Goal: Task Accomplishment & Management: Complete application form

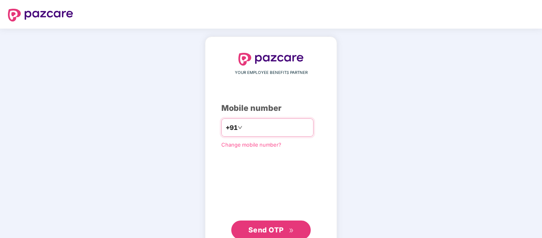
click at [258, 130] on input "number" at bounding box center [276, 127] width 65 height 13
type input "**********"
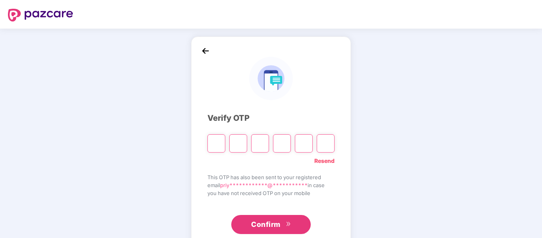
paste input "*"
type input "*"
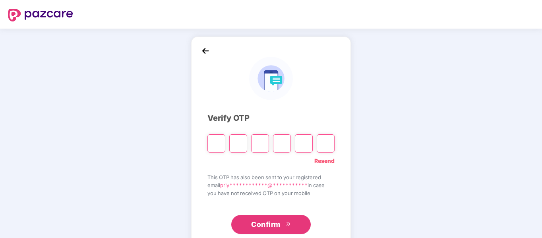
type input "*"
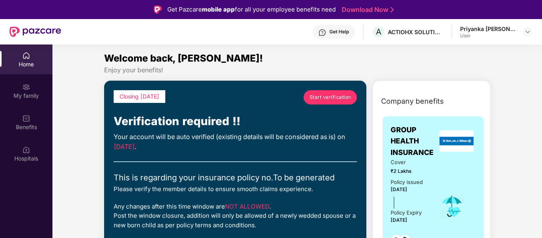
click at [332, 100] on span "Start verification" at bounding box center [331, 97] width 42 height 8
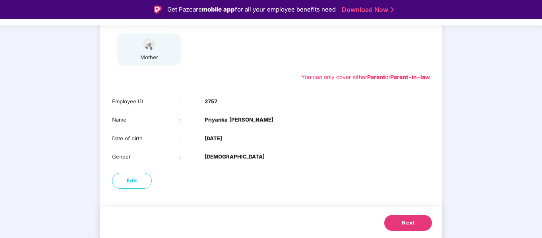
scroll to position [19, 0]
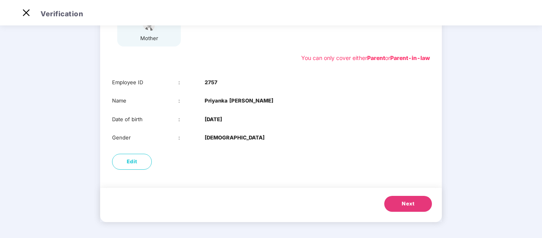
click at [412, 205] on span "Next" at bounding box center [408, 204] width 13 height 8
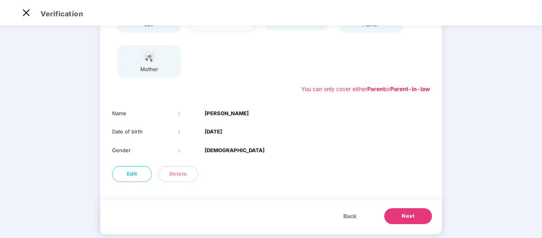
scroll to position [124, 0]
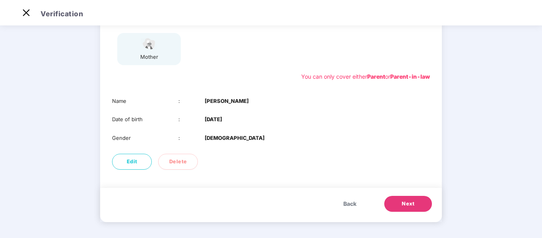
click at [408, 206] on span "Next" at bounding box center [408, 204] width 13 height 8
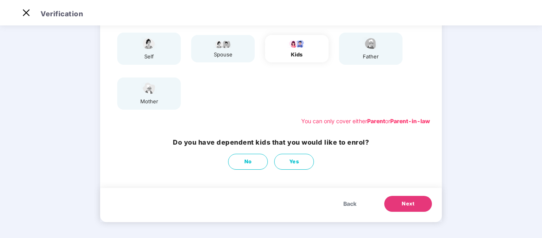
scroll to position [80, 0]
click at [410, 202] on span "Next" at bounding box center [408, 204] width 13 height 8
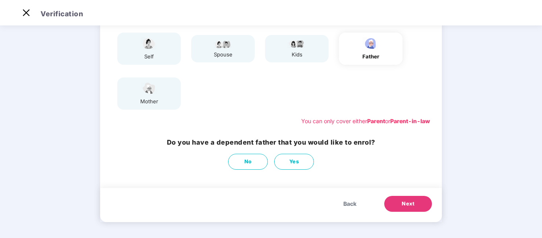
click at [410, 202] on span "Next" at bounding box center [408, 204] width 13 height 8
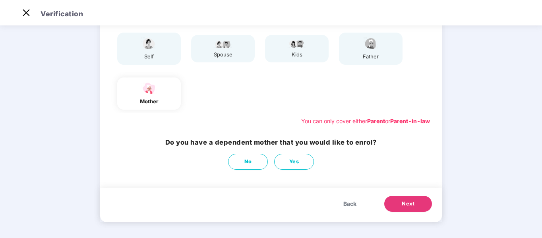
click at [410, 202] on span "Next" at bounding box center [408, 204] width 13 height 8
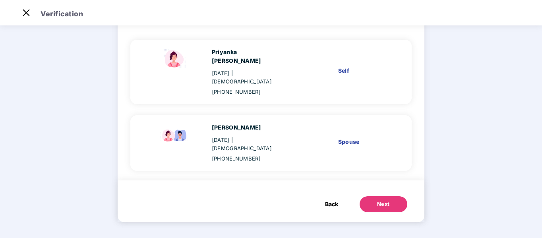
scroll to position [40, 0]
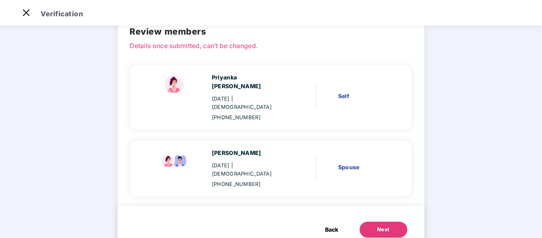
click at [341, 92] on div "Self" at bounding box center [363, 96] width 50 height 9
click at [380, 226] on div "Next" at bounding box center [383, 230] width 13 height 8
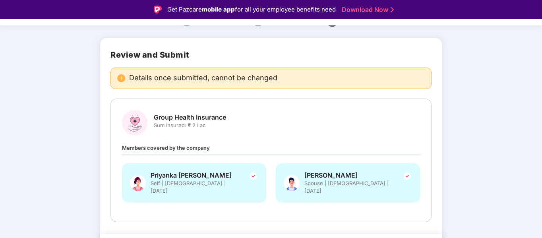
scroll to position [61, 0]
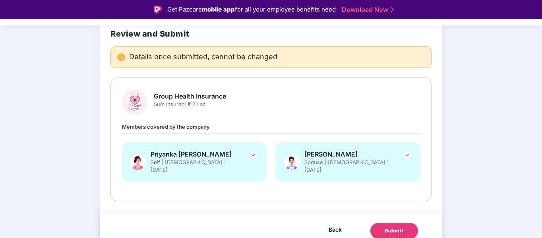
click at [385, 227] on div "Submit" at bounding box center [394, 231] width 19 height 8
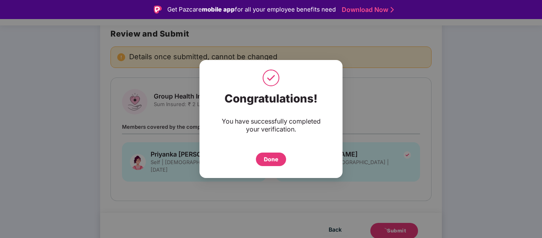
click at [268, 159] on div "Done" at bounding box center [271, 159] width 14 height 9
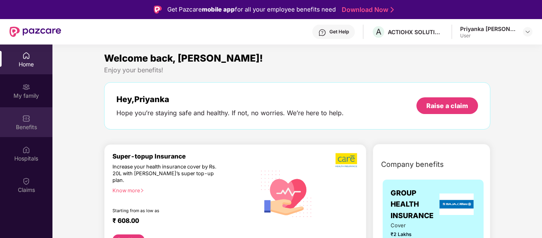
click at [27, 118] on img at bounding box center [26, 119] width 8 height 8
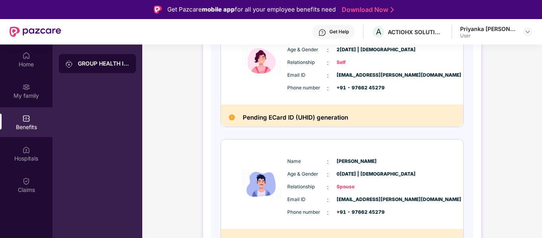
scroll to position [145, 0]
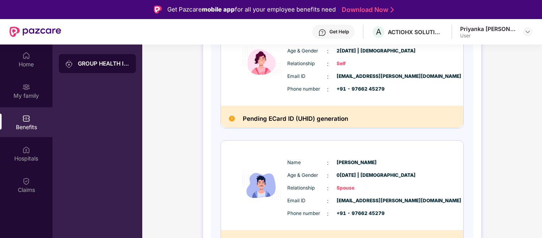
click at [317, 116] on h2 "Pending ECard ID (UHID) generation" at bounding box center [295, 119] width 105 height 10
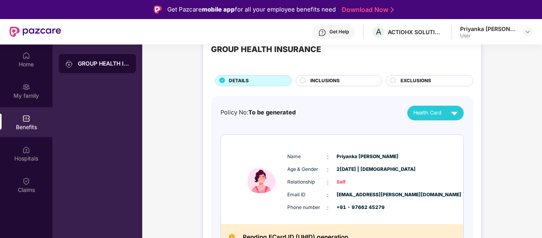
scroll to position [26, 0]
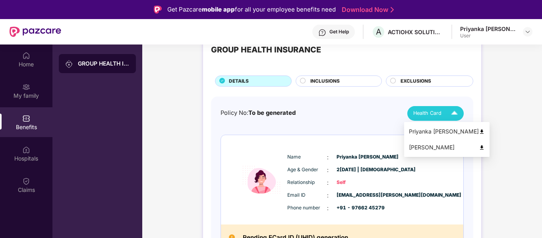
click at [433, 110] on span "Health Card" at bounding box center [428, 113] width 28 height 8
click at [479, 131] on img at bounding box center [482, 132] width 6 height 6
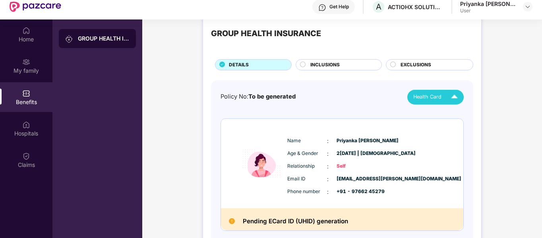
scroll to position [21, 0]
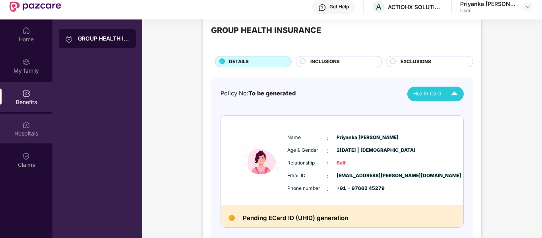
click at [26, 132] on div "Hospitals" at bounding box center [26, 134] width 52 height 8
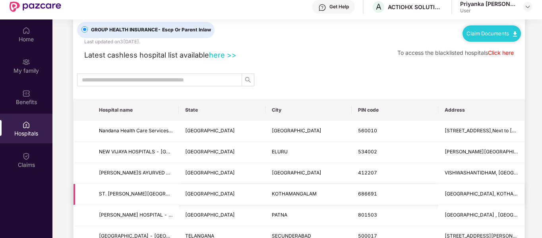
scroll to position [0, 0]
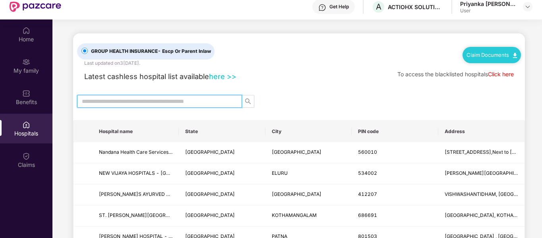
click at [185, 105] on input "text" at bounding box center [156, 101] width 149 height 9
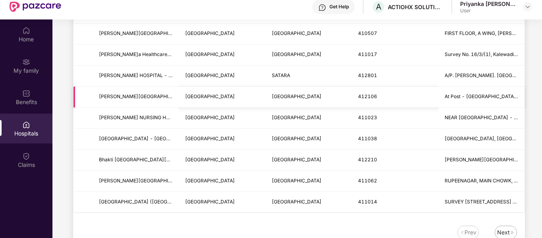
scroll to position [988, 0]
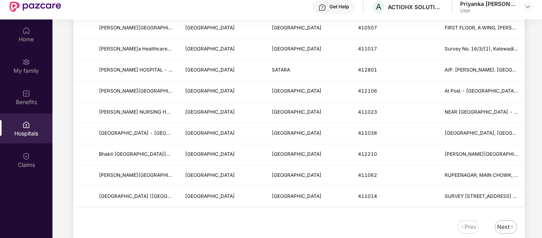
type input "****"
click at [508, 231] on div "Next" at bounding box center [503, 227] width 13 height 9
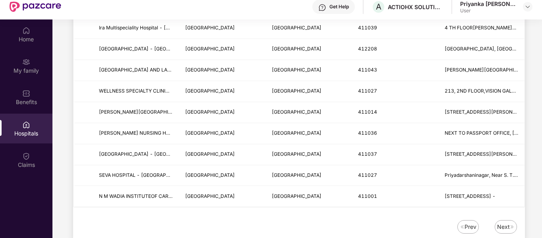
click at [506, 224] on div "Next" at bounding box center [503, 227] width 13 height 9
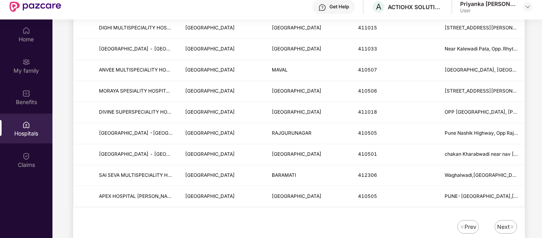
click at [503, 227] on div "Next" at bounding box center [503, 227] width 13 height 9
click at [501, 225] on div "Next" at bounding box center [503, 227] width 13 height 9
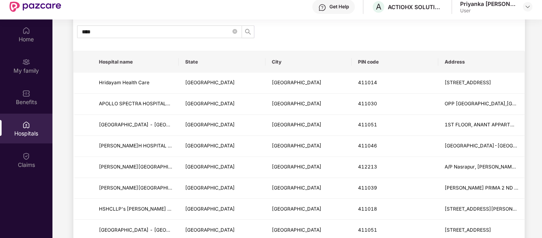
scroll to position [0, 0]
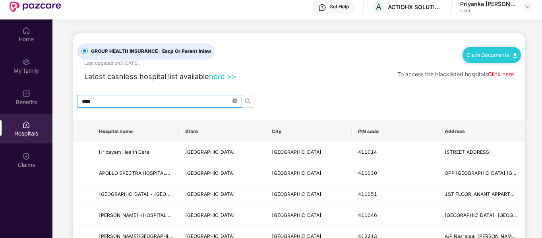
click at [236, 101] on icon "close-circle" at bounding box center [235, 101] width 5 height 5
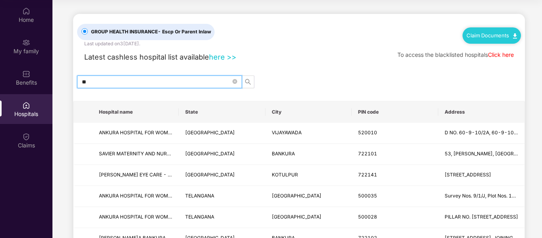
type input "*"
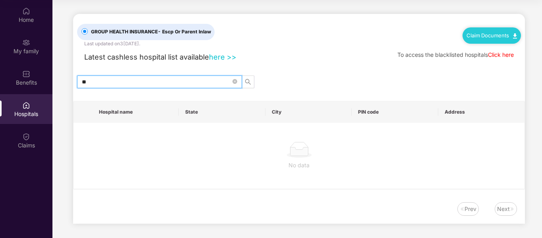
type input "*"
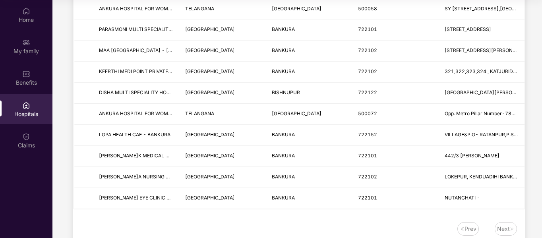
scroll to position [504, 0]
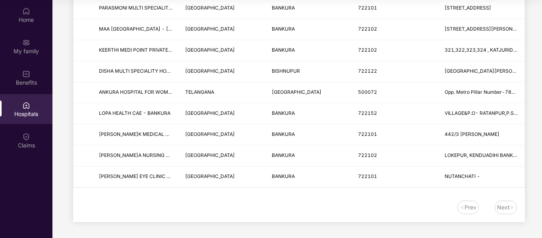
click at [503, 205] on div "Next" at bounding box center [503, 207] width 13 height 9
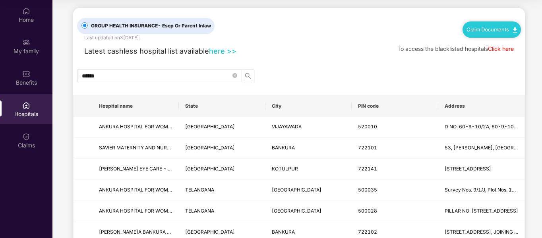
scroll to position [0, 0]
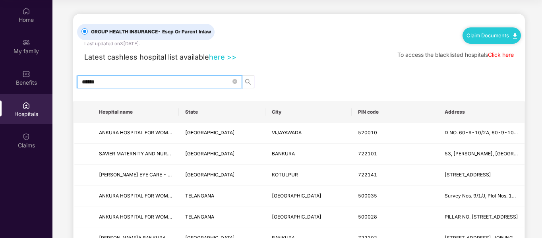
click at [118, 80] on input "******" at bounding box center [156, 82] width 149 height 9
type input "*"
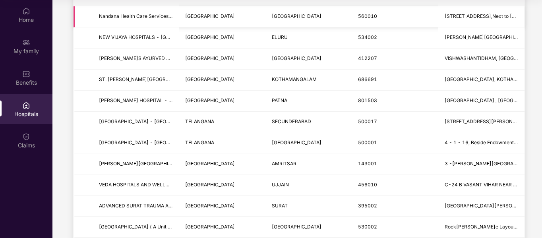
scroll to position [117, 0]
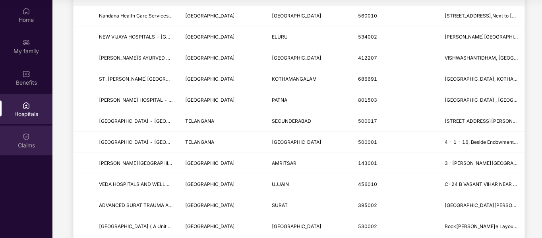
click at [23, 139] on img at bounding box center [26, 137] width 8 height 8
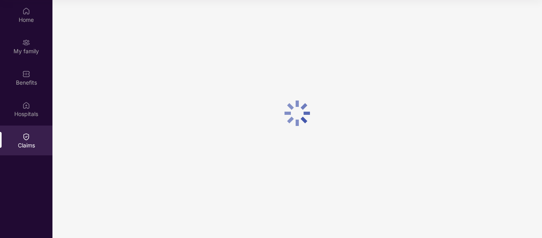
scroll to position [0, 0]
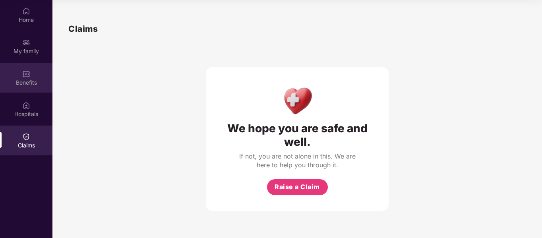
click at [29, 85] on div "Benefits" at bounding box center [26, 83] width 52 height 8
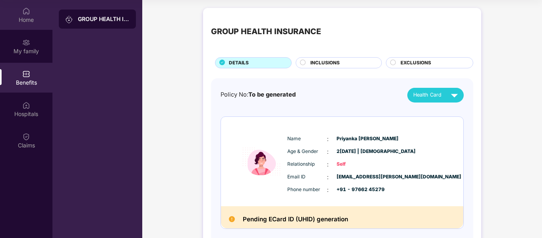
click at [25, 15] on img at bounding box center [26, 11] width 8 height 8
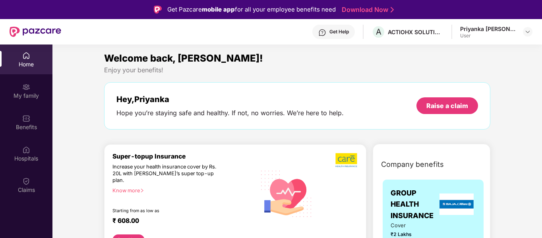
click at [349, 31] on div "Get Help" at bounding box center [339, 32] width 19 height 6
click at [225, 62] on div "Welcome back, [PERSON_NAME]!" at bounding box center [297, 58] width 387 height 15
